Goal: Task Accomplishment & Management: Manage account settings

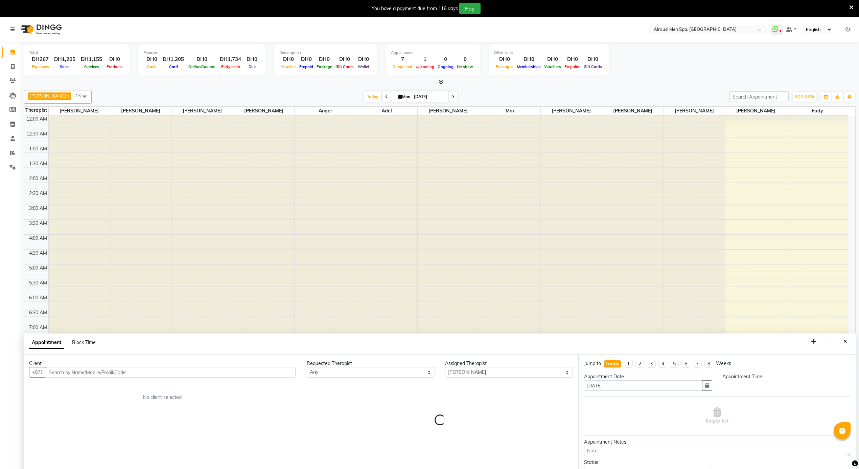
select select "38897"
select select "tentative"
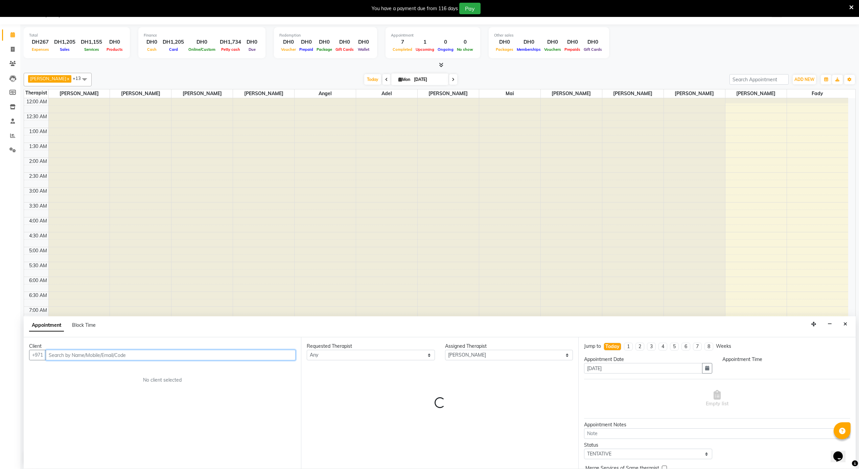
scroll to position [272, 0]
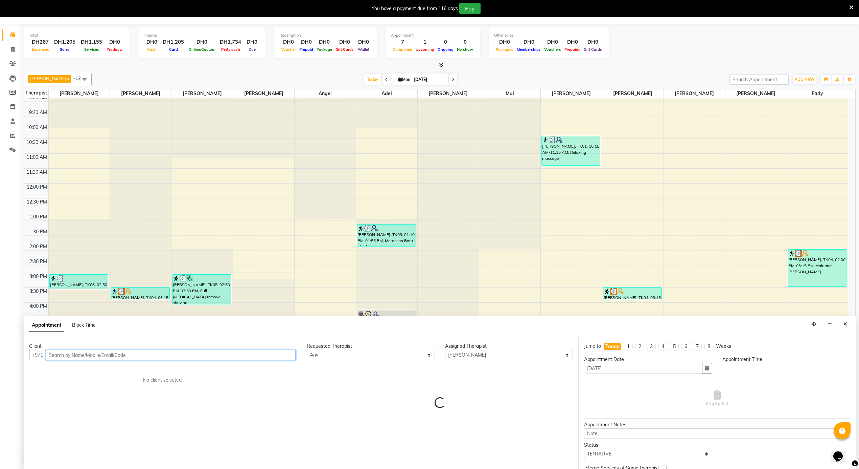
select select "1050"
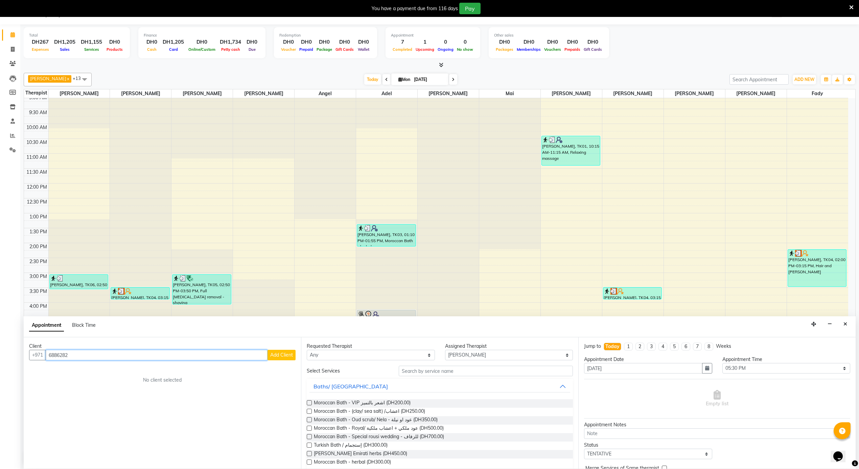
type input "6886282"
click at [844, 324] on icon "Close" at bounding box center [846, 323] width 4 height 5
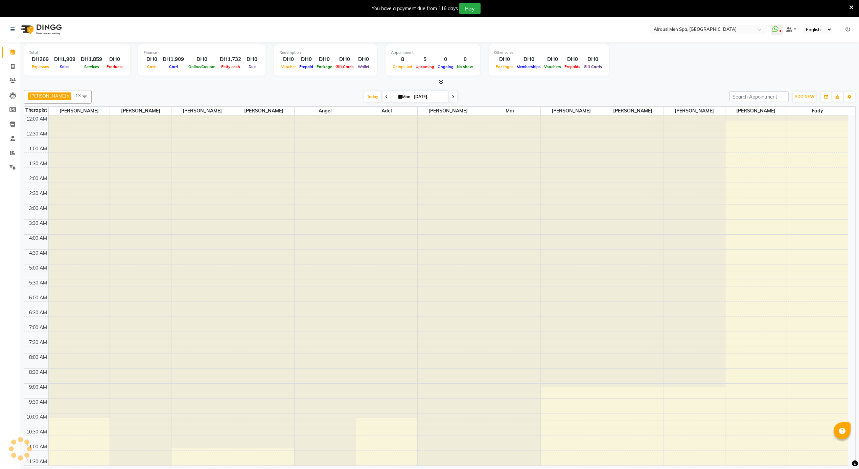
select select "en"
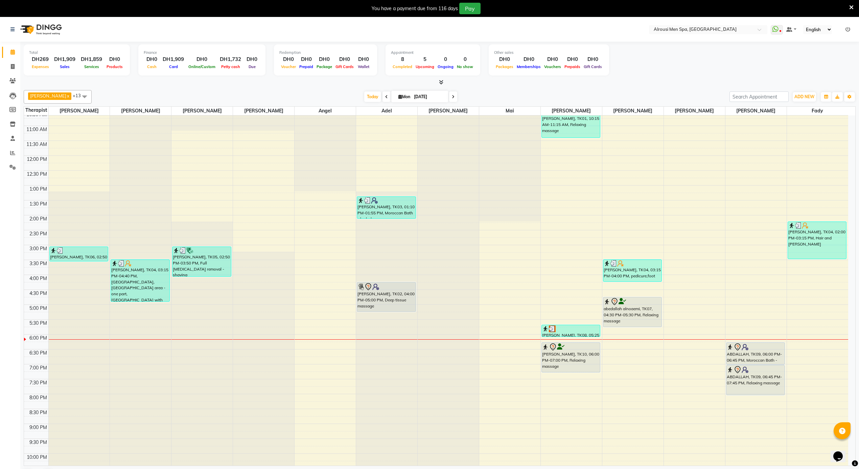
scroll to position [379, 0]
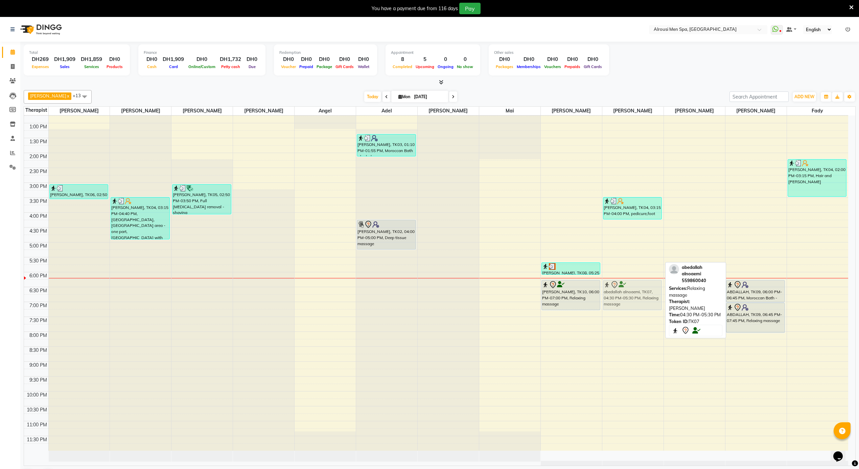
drag, startPoint x: 620, startPoint y: 240, endPoint x: 624, endPoint y: 289, distance: 48.5
click at [624, 289] on div "mohamed, TK04, 03:15 PM-04:00 PM, pedicure,foot spa abedallah alnoaemi, TK07, 0…" at bounding box center [632, 93] width 61 height 714
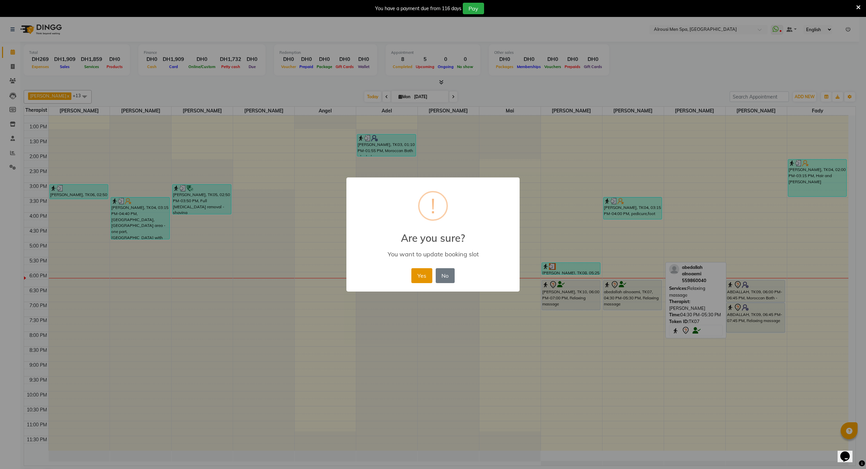
click at [424, 278] on button "Yes" at bounding box center [421, 275] width 21 height 15
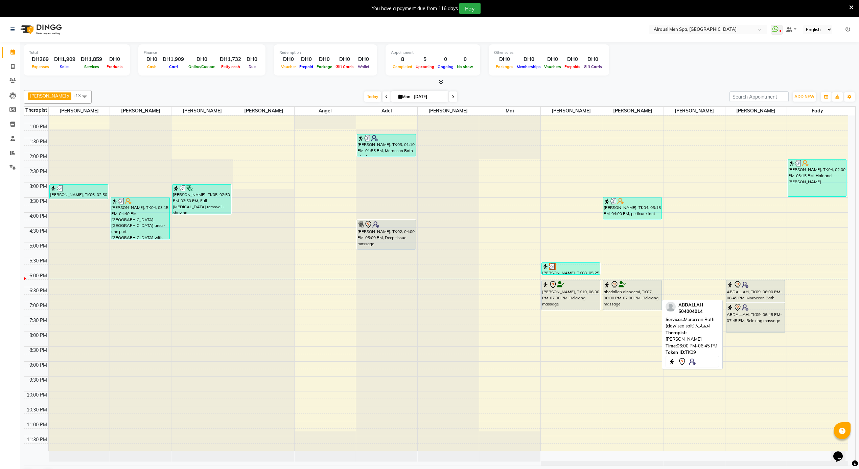
click at [741, 293] on div "ABDALLAH, TK09, 06:00 PM-06:45 PM, Moroccan Bath - (clay/ sea salt) /اعشاب" at bounding box center [756, 291] width 58 height 22
select select "7"
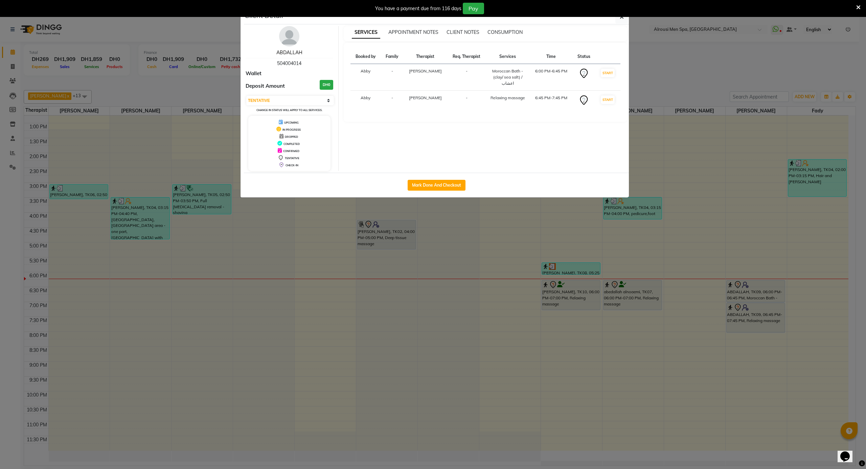
click at [282, 53] on link "ABDALLAH" at bounding box center [289, 52] width 26 height 6
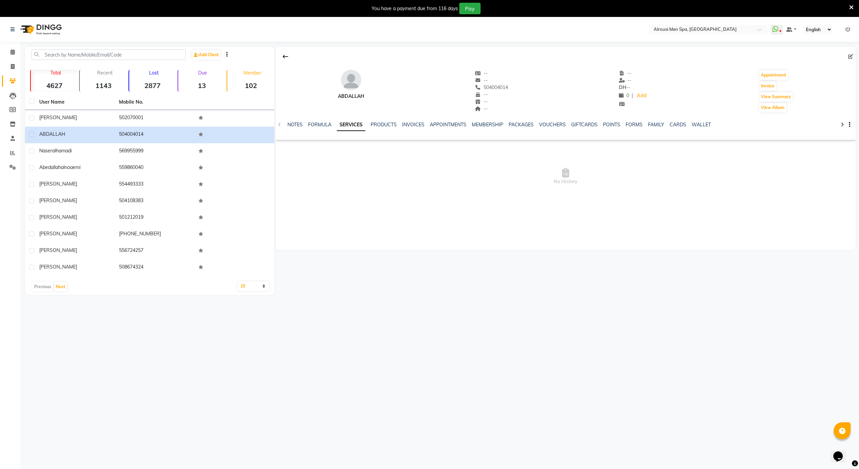
click at [849, 56] on icon at bounding box center [850, 56] width 5 height 5
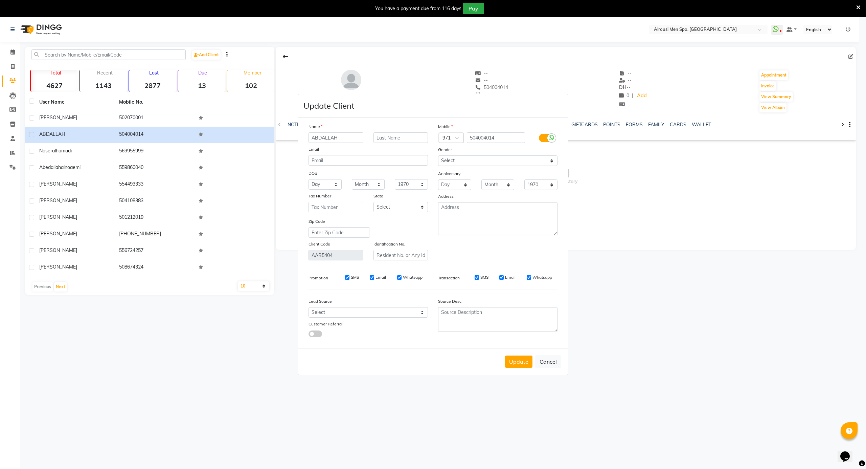
click at [350, 137] on input "ABDALLAH" at bounding box center [336, 137] width 55 height 10
type input "rashed"
click at [520, 357] on button "Update" at bounding box center [518, 361] width 27 height 12
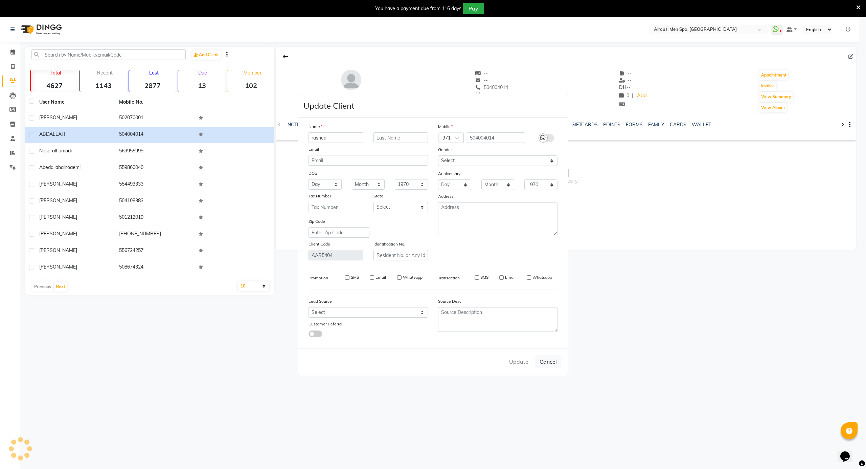
select select
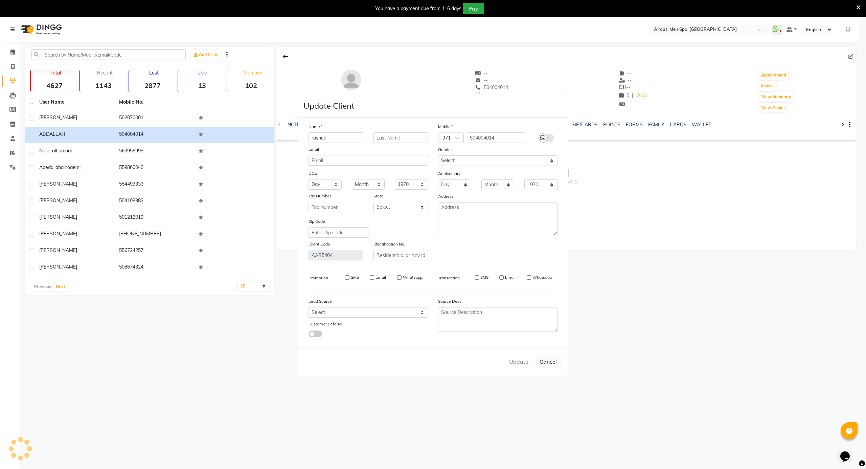
select select
checkbox input "false"
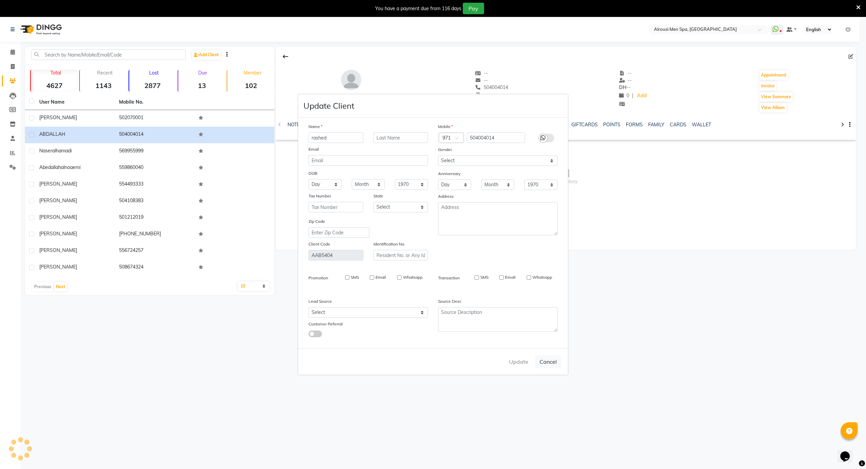
checkbox input "false"
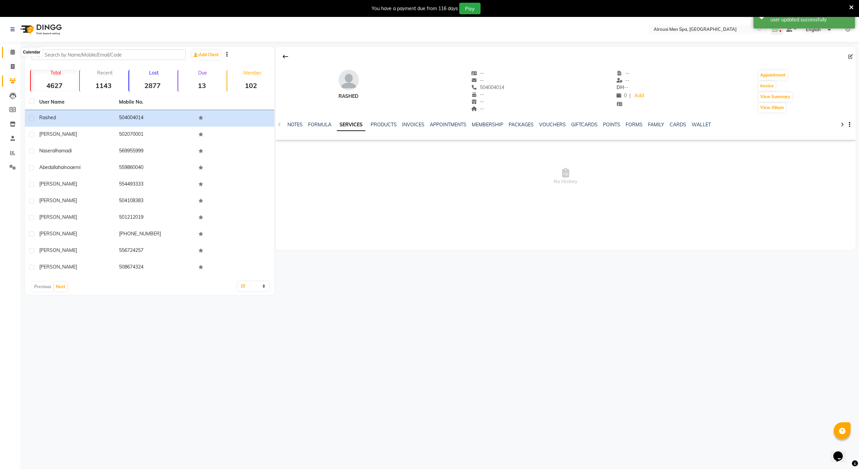
click at [13, 52] on icon at bounding box center [12, 51] width 4 height 5
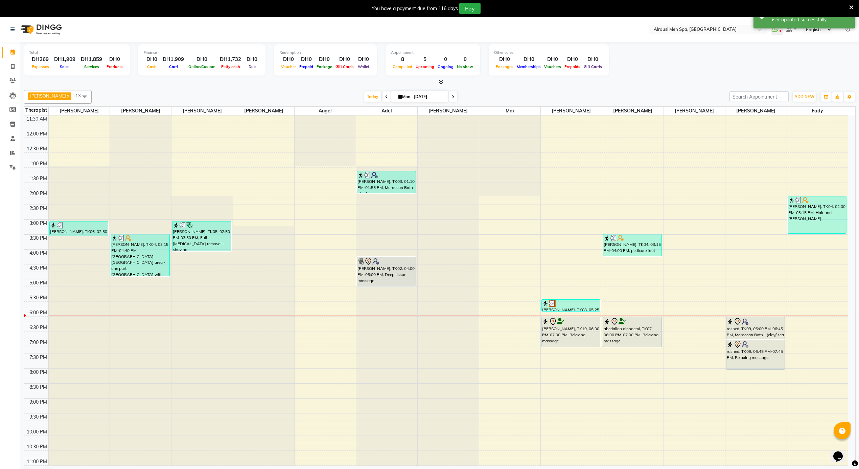
scroll to position [361, 0]
